Goal: Task Accomplishment & Management: Complete application form

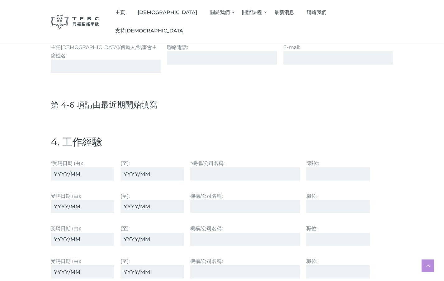
scroll to position [960, 0]
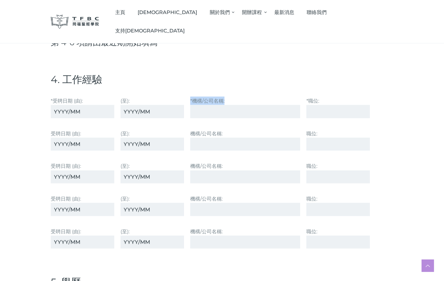
drag, startPoint x: 225, startPoint y: 85, endPoint x: 185, endPoint y: 83, distance: 40.5
click at [190, 97] on label "*機構/公司名稱:" at bounding box center [245, 107] width 110 height 21
copy label "*機構/公司名稱:"
drag, startPoint x: 333, startPoint y: 84, endPoint x: 319, endPoint y: 83, distance: 14.4
click at [319, 97] on label "*職位:" at bounding box center [338, 107] width 64 height 21
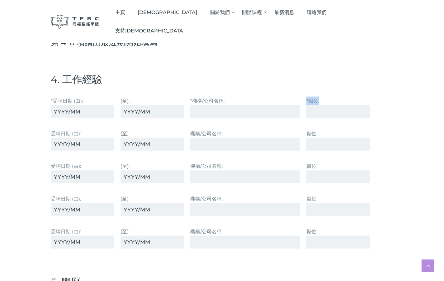
copy label "*職位:"
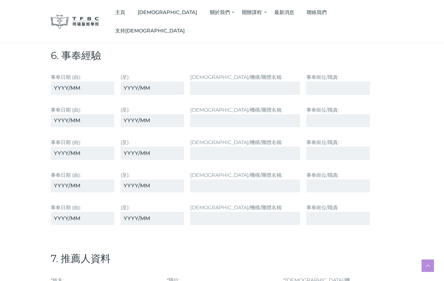
scroll to position [1358, 0]
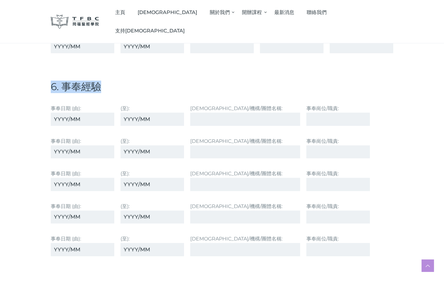
drag, startPoint x: 76, startPoint y: 67, endPoint x: 19, endPoint y: 66, distance: 56.7
copy h4 "6. 事奉經驗"
drag, startPoint x: 58, startPoint y: 90, endPoint x: 22, endPoint y: 88, distance: 35.3
click at [48, 101] on div "事奉⽇期 (由):" at bounding box center [83, 115] width 70 height 28
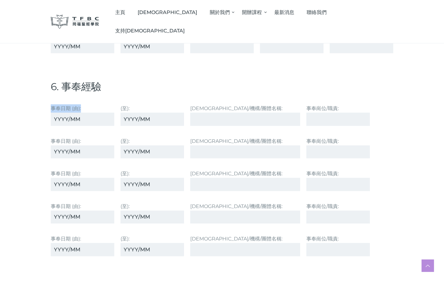
copy label "事奉⽇期 (由):"
click at [120, 101] on div "(至):" at bounding box center [152, 115] width 70 height 28
drag, startPoint x: 121, startPoint y: 87, endPoint x: 103, endPoint y: 86, distance: 17.1
click at [117, 101] on div "(至):" at bounding box center [152, 115] width 70 height 28
copy label "(至):"
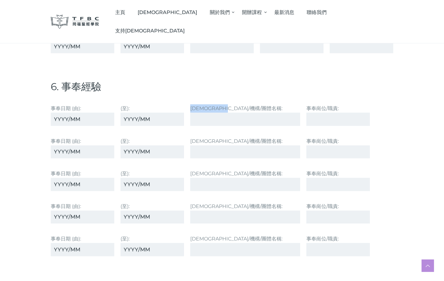
drag, startPoint x: 233, startPoint y: 87, endPoint x: 182, endPoint y: 87, distance: 51.4
click at [187, 101] on div "[DEMOGRAPHIC_DATA]/機構/團體名稱:" at bounding box center [245, 115] width 116 height 28
copy label "[DEMOGRAPHIC_DATA]/機構/團體名稱:"
drag, startPoint x: 353, startPoint y: 88, endPoint x: 311, endPoint y: 87, distance: 41.7
click at [311, 101] on div "事奉⽇期 (由): (至): [DEMOGRAPHIC_DATA]/機構/團體名稱: 事奉崗位/職責:" at bounding box center [222, 115] width 349 height 28
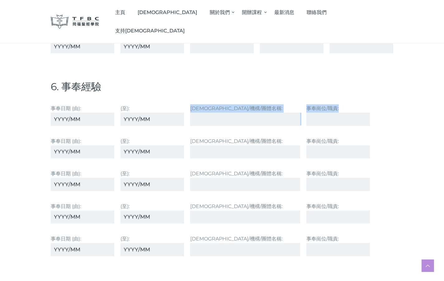
click at [303, 101] on div "[DEMOGRAPHIC_DATA]/機構/團體名稱:" at bounding box center [245, 115] width 116 height 28
drag, startPoint x: 355, startPoint y: 87, endPoint x: 317, endPoint y: 84, distance: 37.8
click at [317, 101] on div "事奉崗位/職責:" at bounding box center [338, 115] width 70 height 28
copy label "事奉崗位/職責:"
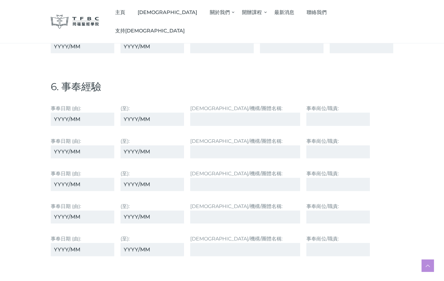
click at [141, 112] on input "(至):" at bounding box center [153, 118] width 64 height 13
type input "Now"
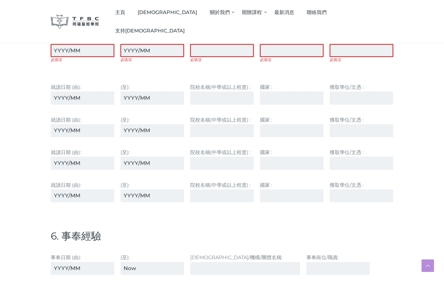
scroll to position [1510, 0]
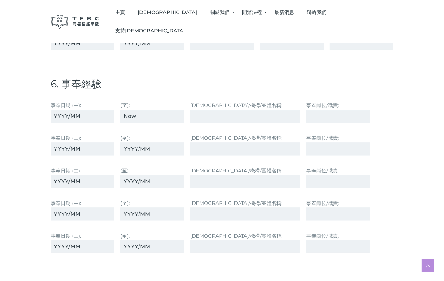
click at [210, 110] on input "[DEMOGRAPHIC_DATA]/機構/團體名稱:" at bounding box center [245, 116] width 110 height 13
click at [176, 134] on label "(至):" at bounding box center [153, 144] width 64 height 21
click at [176, 142] on input "(至):" at bounding box center [153, 148] width 64 height 13
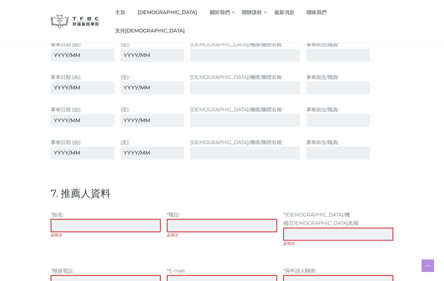
scroll to position [1697, 0]
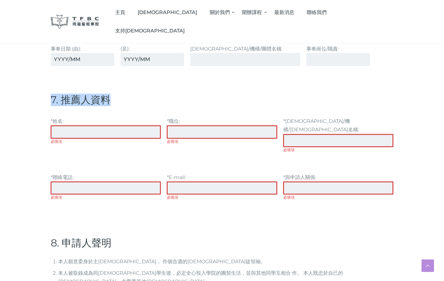
drag, startPoint x: 105, startPoint y: 88, endPoint x: 26, endPoint y: 81, distance: 79.4
click at [51, 93] on h4 "7. 推薦⼈資料" at bounding box center [222, 99] width 343 height 12
copy h4 "7. 推薦⼈資料"
drag, startPoint x: 41, startPoint y: 105, endPoint x: 26, endPoint y: 105, distance: 15.6
click at [51, 117] on label "*姓名: 必填項" at bounding box center [106, 139] width 110 height 45
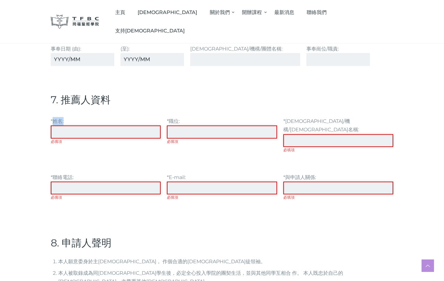
click at [51, 117] on label "*姓名: 必填項" at bounding box center [106, 139] width 110 height 45
click at [51, 125] on input "*姓名: 必填項" at bounding box center [106, 131] width 110 height 13
drag, startPoint x: 43, startPoint y: 101, endPoint x: 18, endPoint y: 102, distance: 24.6
copy label "*姓名:"
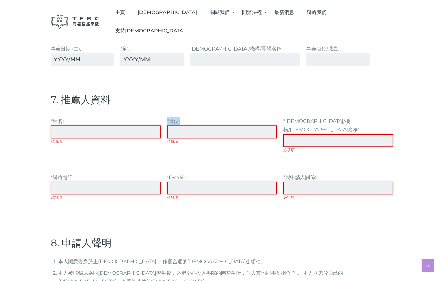
drag, startPoint x: 175, startPoint y: 106, endPoint x: 152, endPoint y: 102, distance: 24.0
click at [152, 114] on div "*姓名: 必填項 *職位: 必填項 *[DEMOGRAPHIC_DATA]/機構/牧區名稱: 必填項" at bounding box center [222, 139] width 349 height 51
copy div "*姓名: 必填項 *職位:"
drag, startPoint x: 181, startPoint y: 104, endPoint x: 158, endPoint y: 104, distance: 23.4
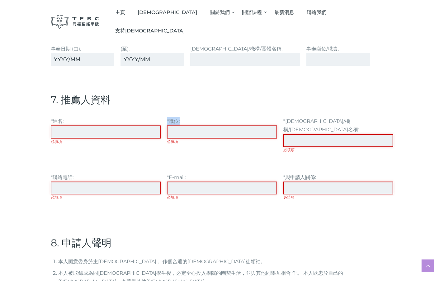
click at [164, 114] on div "*職位: 必填項" at bounding box center [222, 139] width 116 height 51
drag, startPoint x: 340, startPoint y: 104, endPoint x: 289, endPoint y: 105, distance: 51.7
click at [289, 114] on div "*姓名: 必填項 *職位: 必填項 *[DEMOGRAPHIC_DATA]/機構/牧區名稱: 必填項" at bounding box center [222, 139] width 349 height 51
click at [289, 114] on div "*[DEMOGRAPHIC_DATA]/機構/牧區名稱: 必填項" at bounding box center [338, 139] width 116 height 51
drag, startPoint x: 341, startPoint y: 102, endPoint x: 292, endPoint y: 101, distance: 48.3
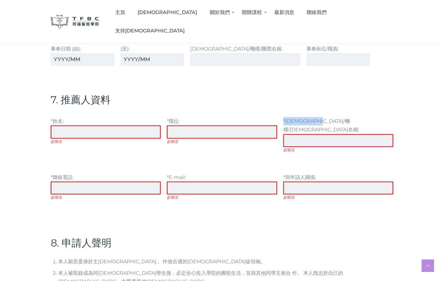
click at [292, 117] on label "*[DEMOGRAPHIC_DATA]/機構/牧區名稱: 必填項" at bounding box center [338, 139] width 110 height 45
drag, startPoint x: 51, startPoint y: 151, endPoint x: 25, endPoint y: 154, distance: 26.0
click at [51, 173] on label "*聯絡電話: 必填項" at bounding box center [106, 191] width 110 height 36
drag, startPoint x: 182, startPoint y: 151, endPoint x: 156, endPoint y: 151, distance: 26.5
click at [164, 170] on div "*E-mail: 必填項" at bounding box center [222, 191] width 116 height 42
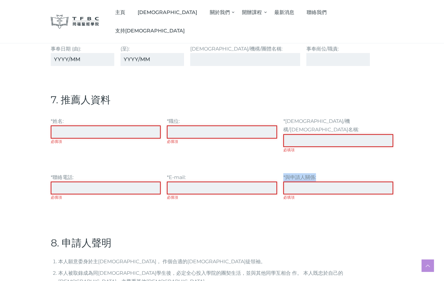
drag, startPoint x: 327, startPoint y: 152, endPoint x: 292, endPoint y: 154, distance: 34.6
click at [292, 173] on label "*與申請⼈關係: 必填項" at bounding box center [338, 191] width 110 height 36
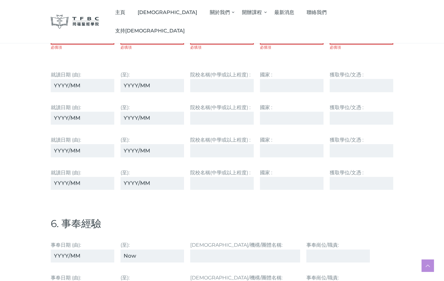
scroll to position [1323, 0]
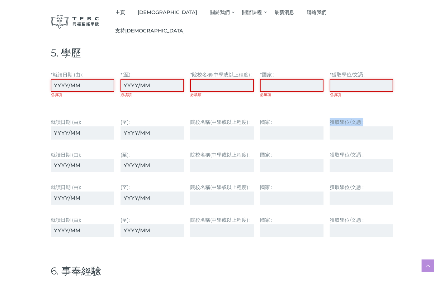
drag, startPoint x: 381, startPoint y: 105, endPoint x: 346, endPoint y: 102, distance: 35.3
click at [346, 118] on label "獲取學位/⽂憑 :" at bounding box center [362, 128] width 64 height 21
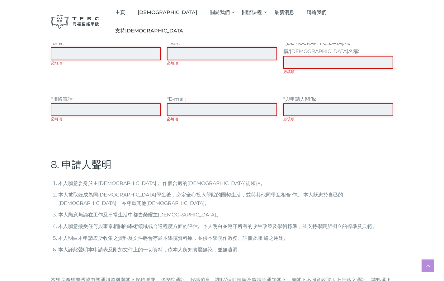
scroll to position [1930, 0]
